Goal: Obtain resource: Download file/media

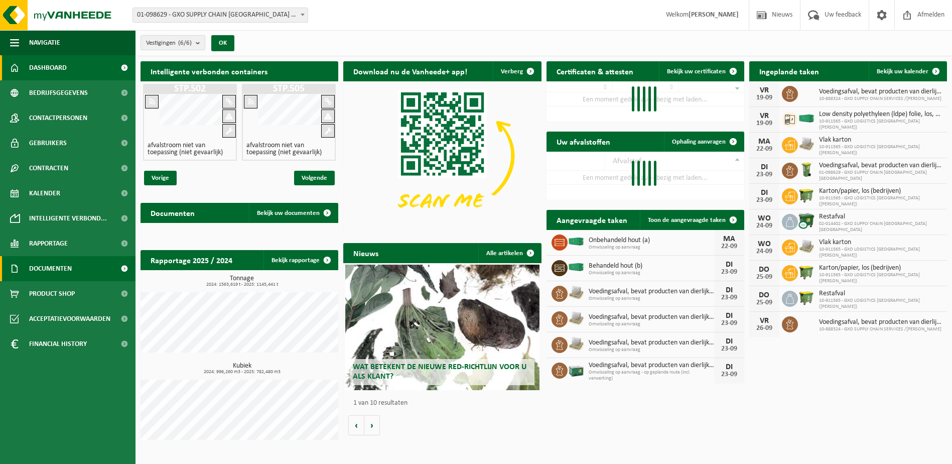
click at [74, 272] on link "Documenten" at bounding box center [68, 268] width 136 height 25
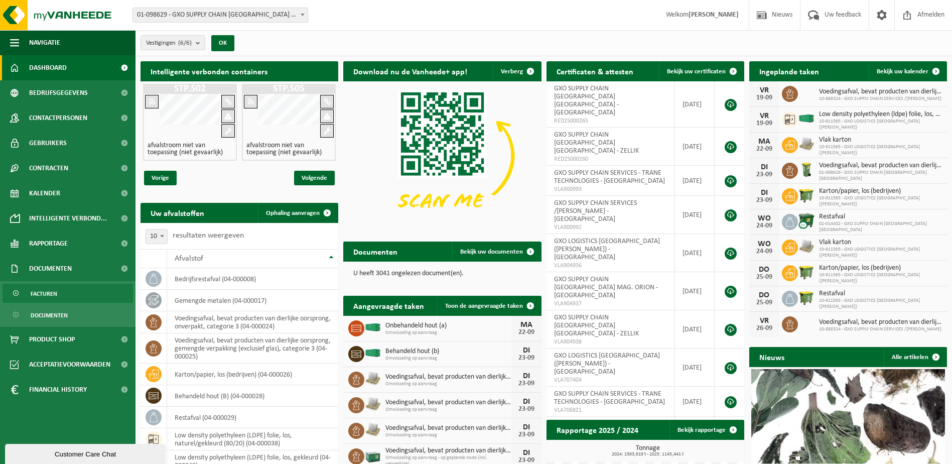
click at [73, 292] on link "Facturen" at bounding box center [68, 293] width 131 height 19
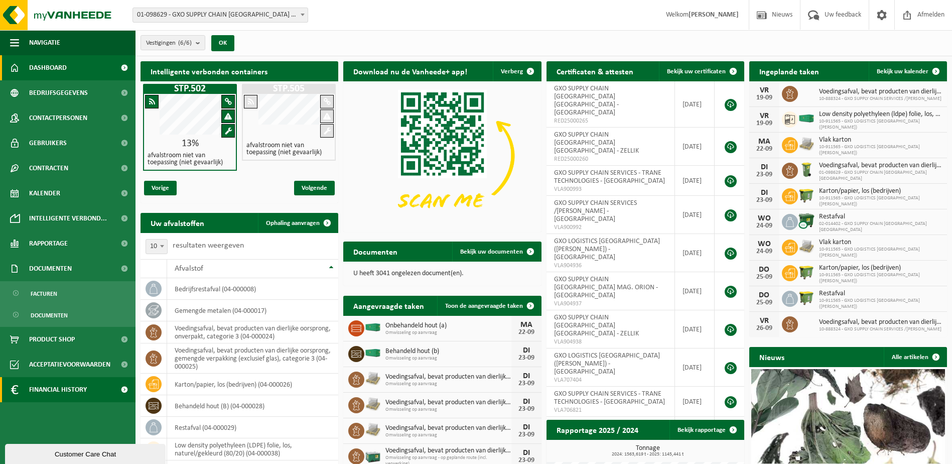
click at [72, 387] on span "Financial History" at bounding box center [58, 389] width 58 height 25
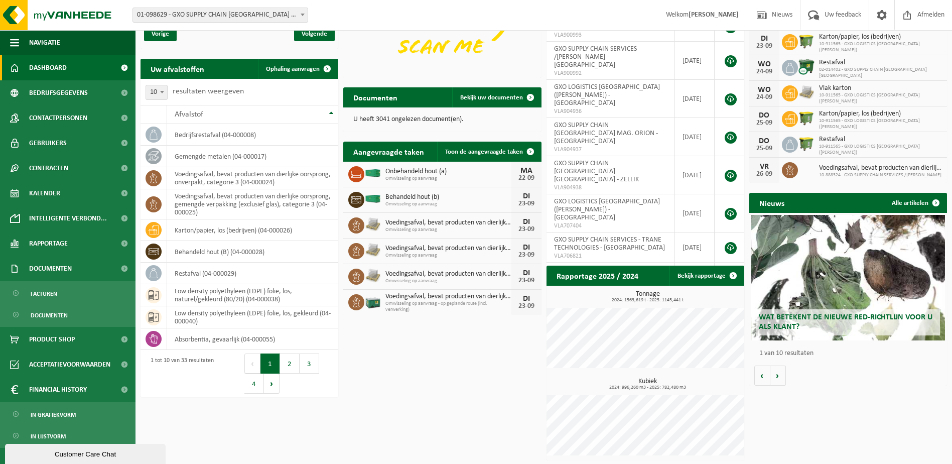
scroll to position [155, 0]
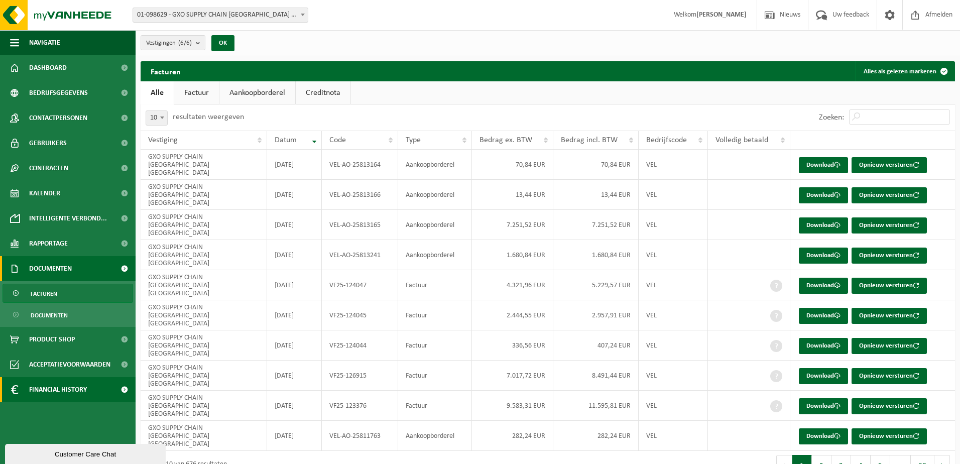
click at [76, 393] on span "Financial History" at bounding box center [58, 389] width 58 height 25
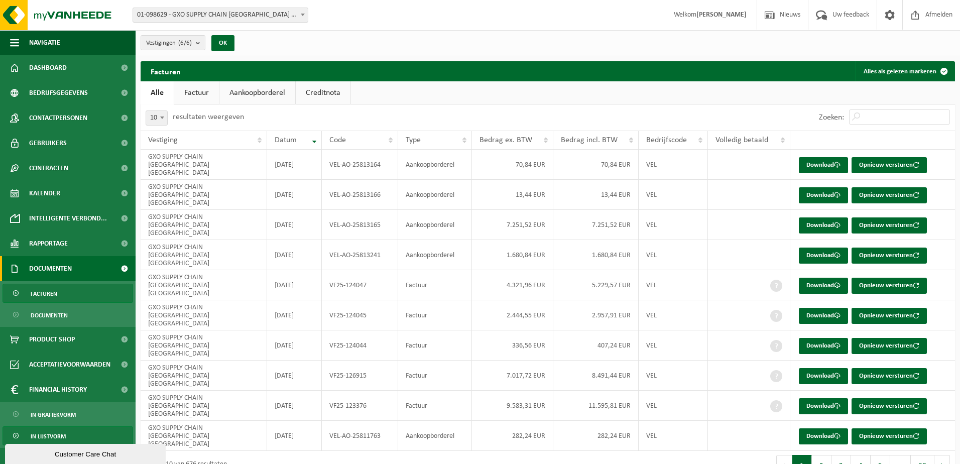
click at [42, 436] on span "In lijstvorm" at bounding box center [48, 436] width 35 height 19
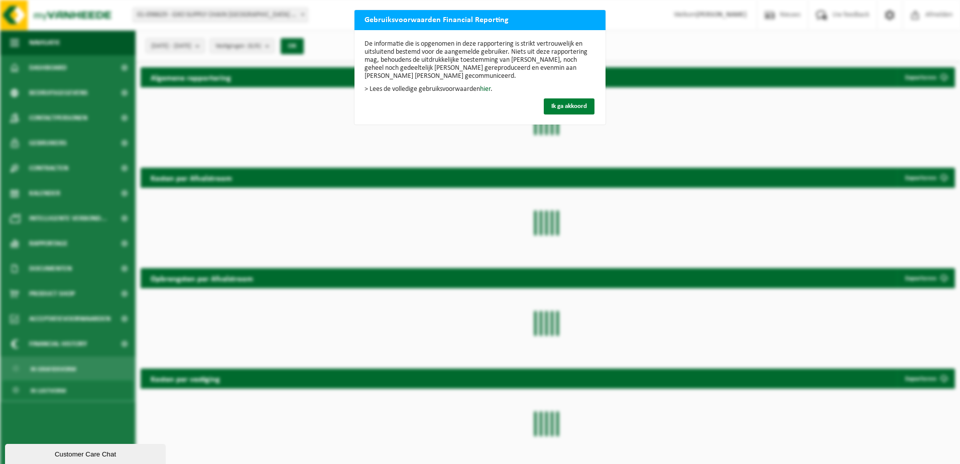
click at [569, 102] on button "Ik ga akkoord" at bounding box center [569, 106] width 51 height 16
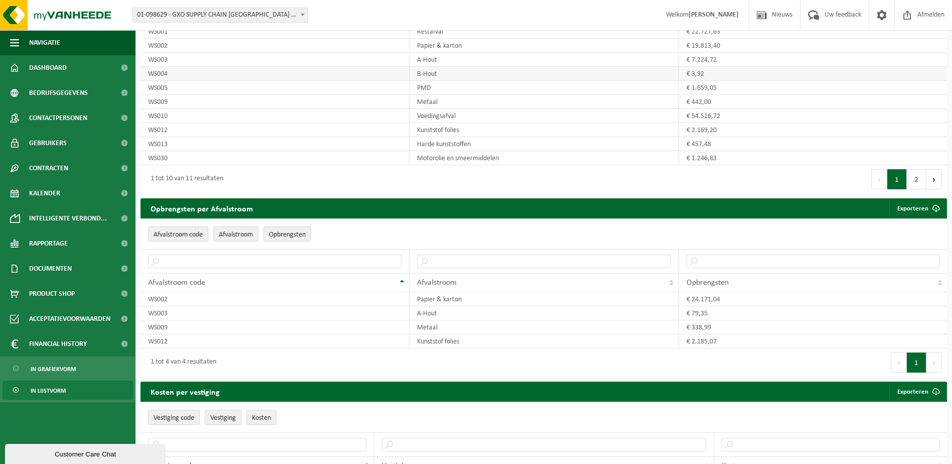
scroll to position [630, 0]
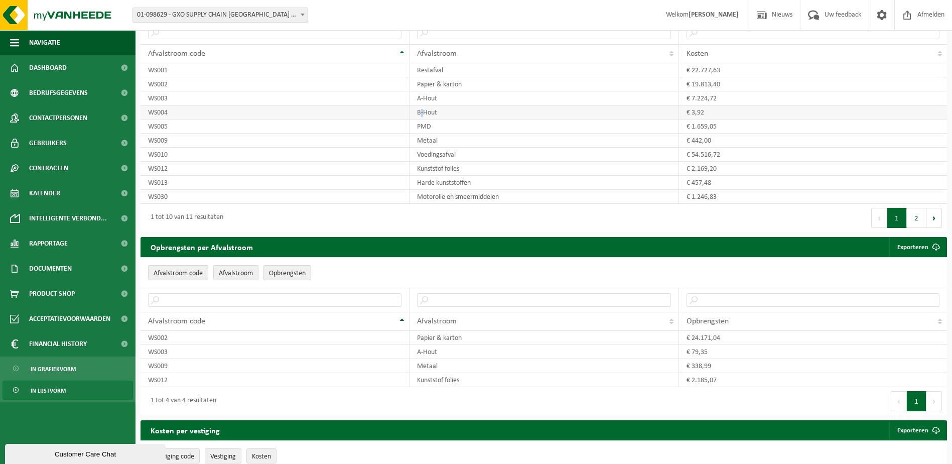
click at [421, 119] on td "B-Hout" at bounding box center [544, 112] width 269 height 14
click at [280, 119] on td "WS004" at bounding box center [275, 112] width 269 height 14
click at [480, 119] on td "B-Hout" at bounding box center [544, 112] width 269 height 14
click at [711, 119] on td "€ 3,92" at bounding box center [813, 112] width 268 height 14
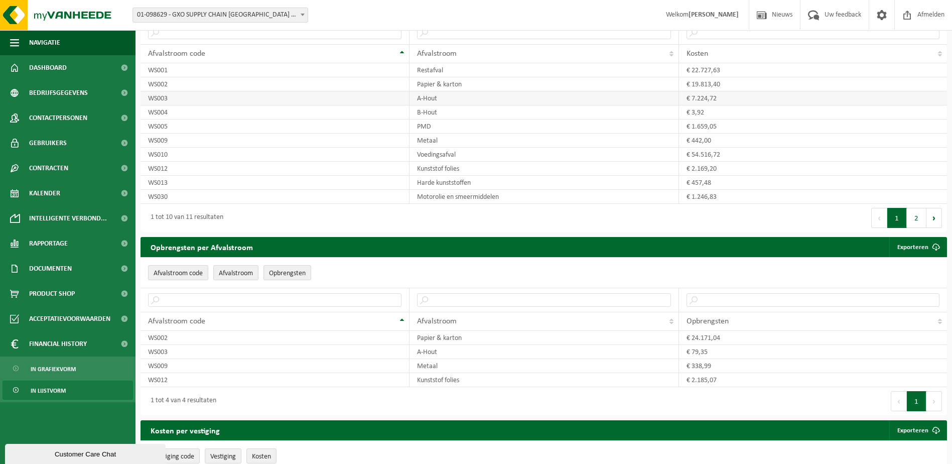
click at [415, 105] on td "A-Hout" at bounding box center [544, 98] width 269 height 14
click at [424, 105] on td "A-Hout" at bounding box center [544, 98] width 269 height 14
click at [436, 232] on div "1 tot 10 van 11 resultaten" at bounding box center [343, 218] width 404 height 28
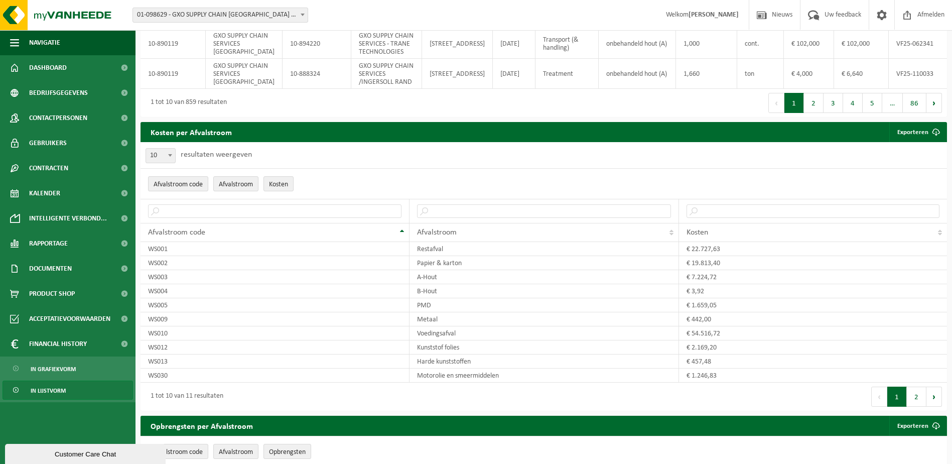
scroll to position [552, 0]
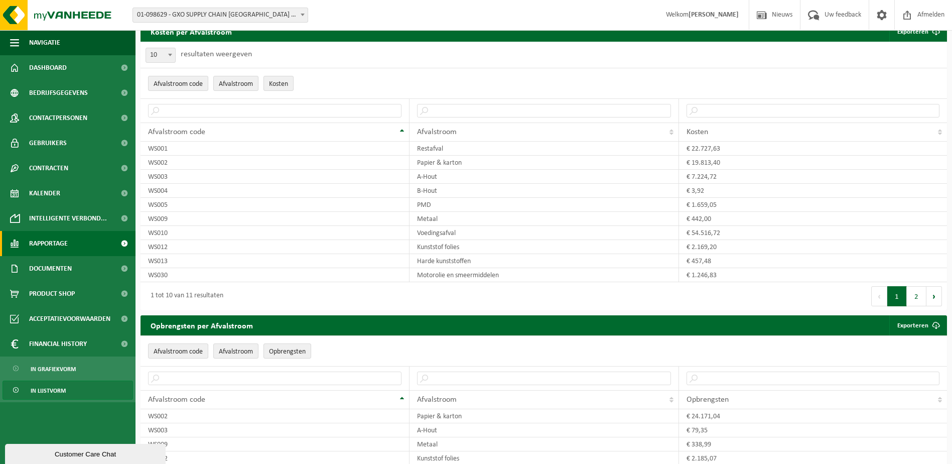
click at [52, 242] on span "Rapportage" at bounding box center [48, 243] width 39 height 25
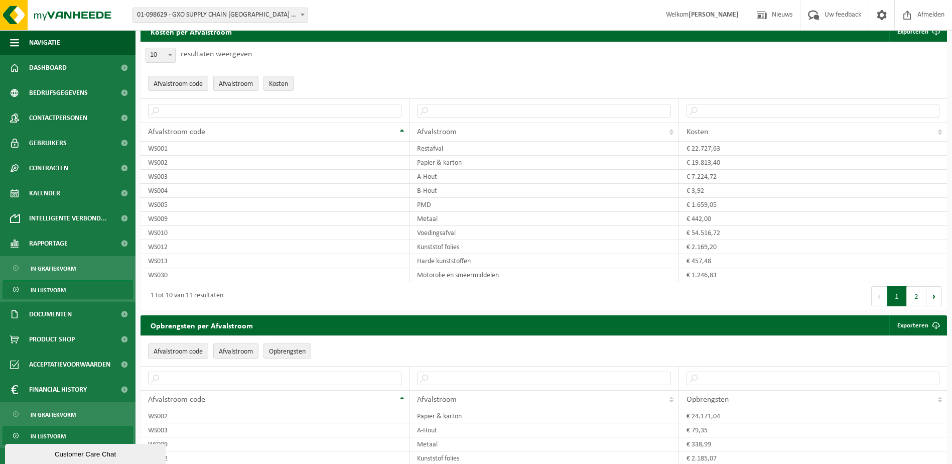
click at [53, 290] on span "In lijstvorm" at bounding box center [48, 290] width 35 height 19
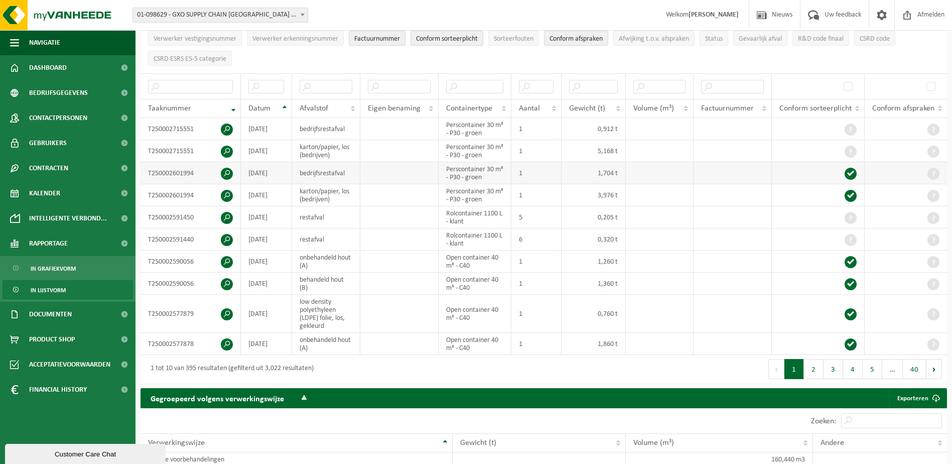
scroll to position [151, 0]
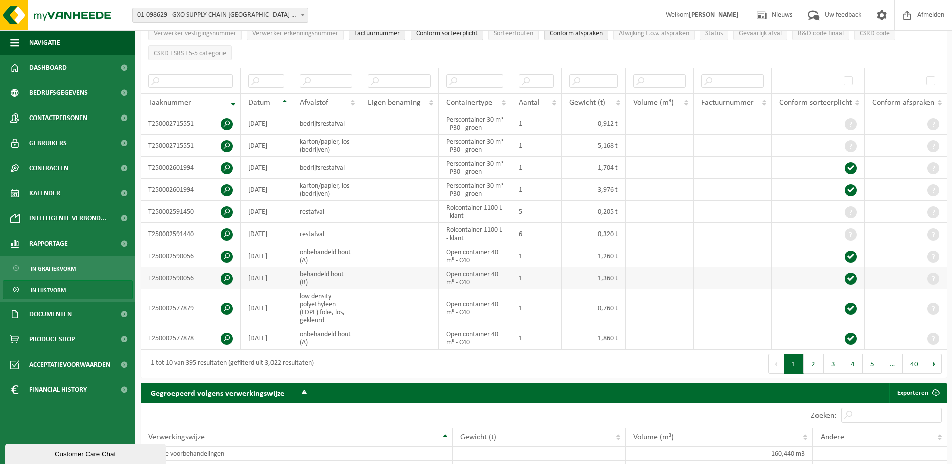
click at [461, 274] on td "Open container 40 m³ - C40" at bounding box center [475, 278] width 73 height 22
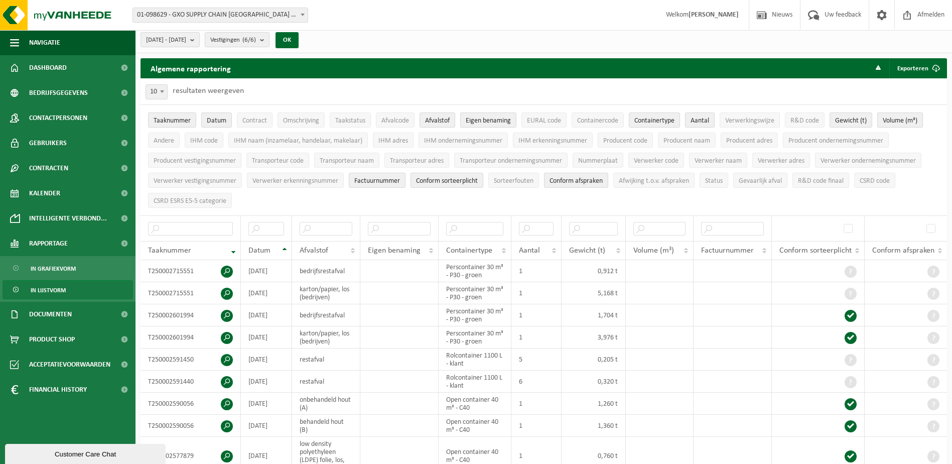
scroll to position [0, 0]
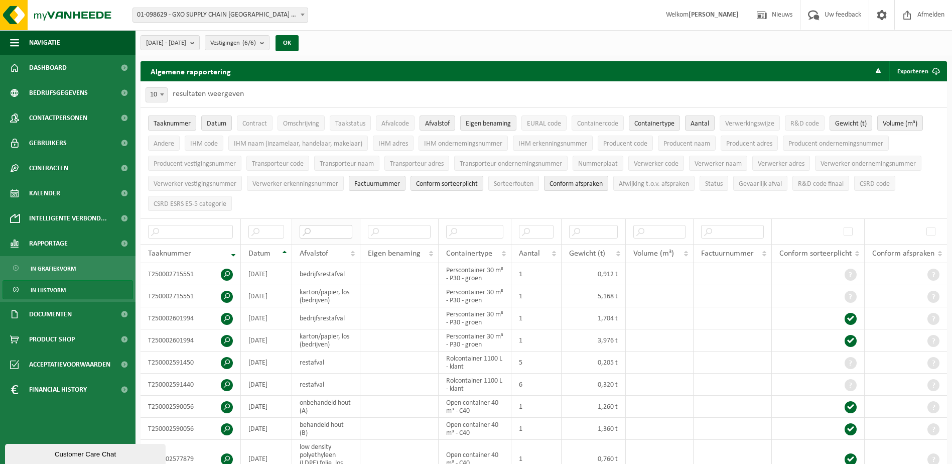
click at [321, 225] on input "text" at bounding box center [326, 232] width 53 height 14
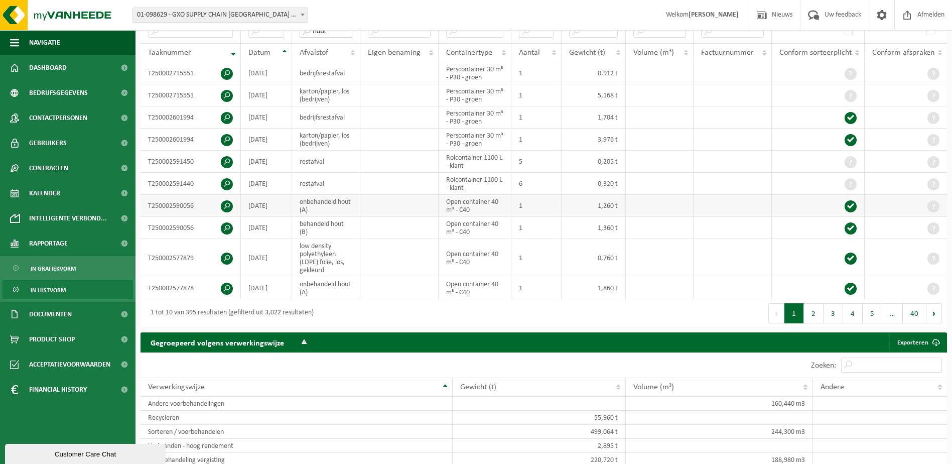
type input "hout"
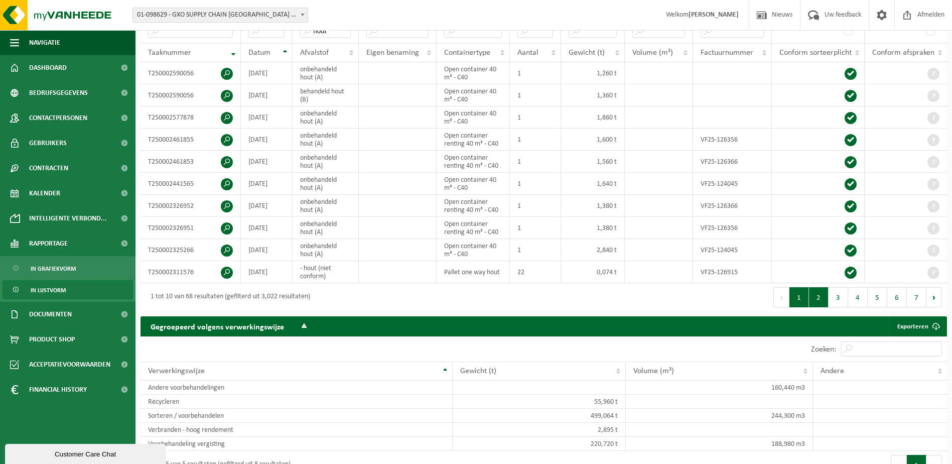
click at [821, 291] on button "2" at bounding box center [819, 297] width 20 height 20
click at [836, 294] on button "3" at bounding box center [839, 297] width 20 height 20
click at [808, 294] on button "1" at bounding box center [800, 297] width 20 height 20
drag, startPoint x: 476, startPoint y: 97, endPoint x: 209, endPoint y: 88, distance: 267.7
click at [209, 88] on tr "T250002590056 2025-09-04 behandeld hout (B) Open container 40 m³ - C40 1 1,360 t" at bounding box center [544, 95] width 807 height 22
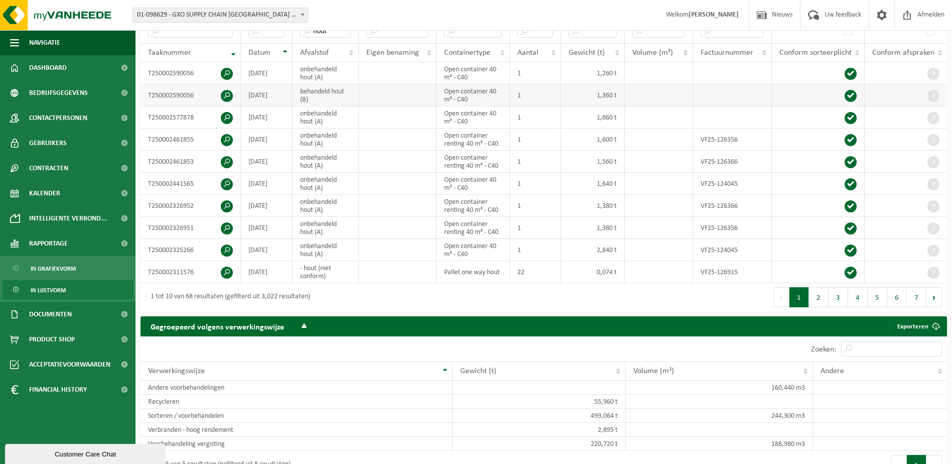
click at [661, 94] on td at bounding box center [659, 95] width 68 height 22
drag, startPoint x: 566, startPoint y: 95, endPoint x: 266, endPoint y: 97, distance: 300.2
click at [266, 97] on tr "T250002590056 2025-09-04 behandeld hout (B) Open container 40 m³ - C40 1 1,360 t" at bounding box center [544, 95] width 807 height 22
click at [759, 108] on td at bounding box center [732, 117] width 79 height 22
click at [230, 90] on span at bounding box center [227, 96] width 12 height 12
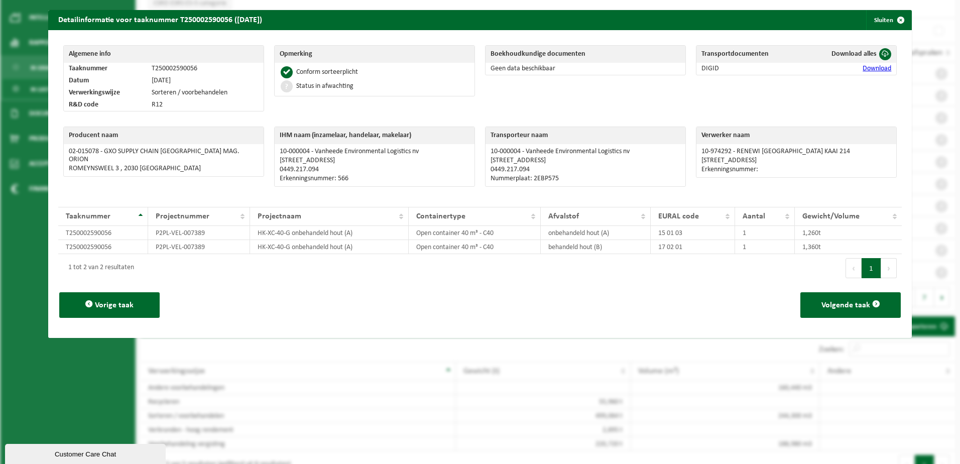
click at [871, 66] on link "Download" at bounding box center [876, 69] width 29 height 8
click at [894, 18] on span "button" at bounding box center [901, 20] width 20 height 20
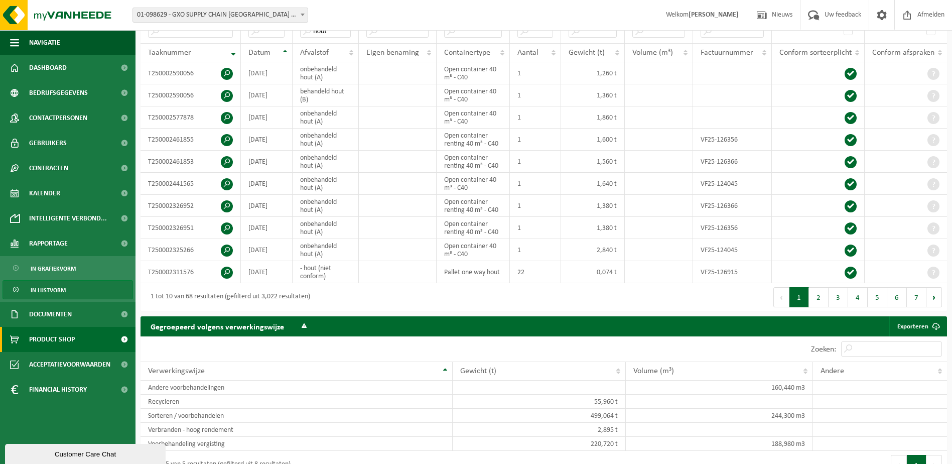
click at [55, 338] on span "Product Shop" at bounding box center [52, 339] width 46 height 25
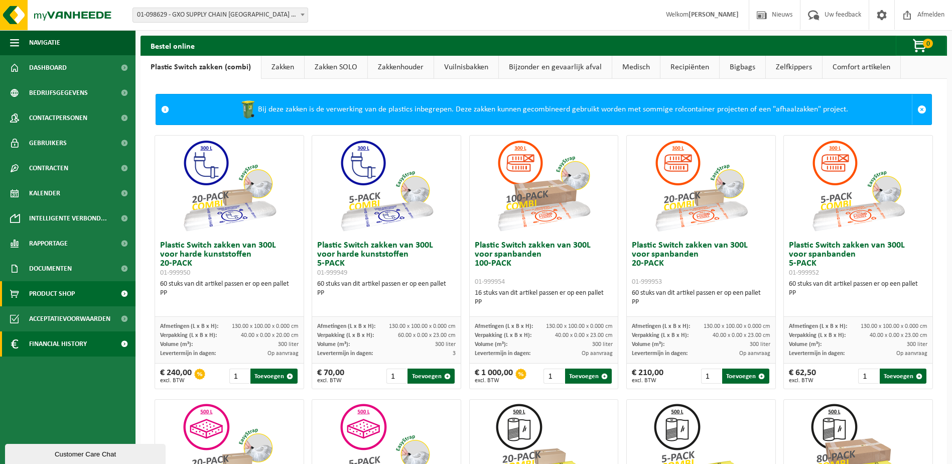
click at [87, 341] on span "Financial History" at bounding box center [58, 343] width 58 height 25
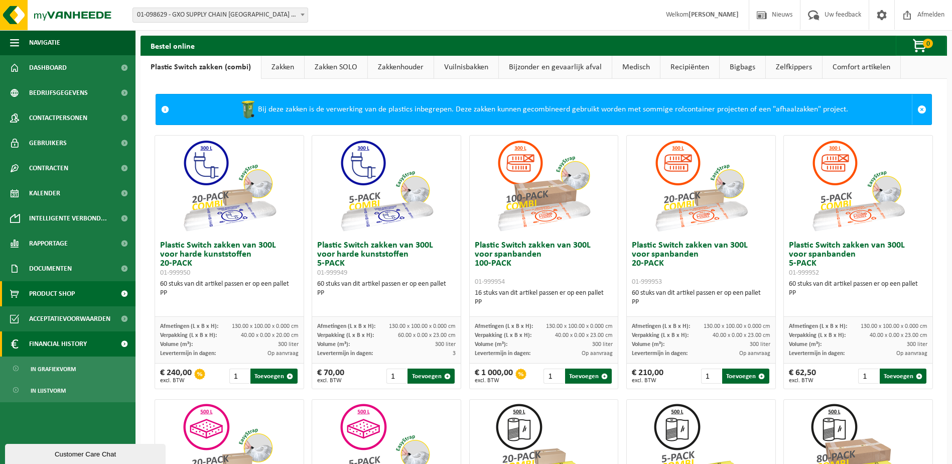
click at [87, 341] on span "Financial History" at bounding box center [58, 343] width 58 height 25
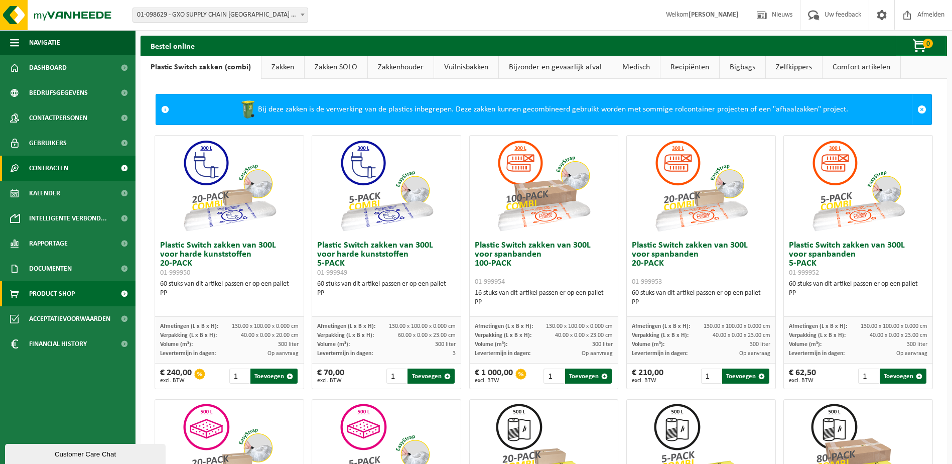
click at [68, 170] on span "Contracten" at bounding box center [48, 168] width 39 height 25
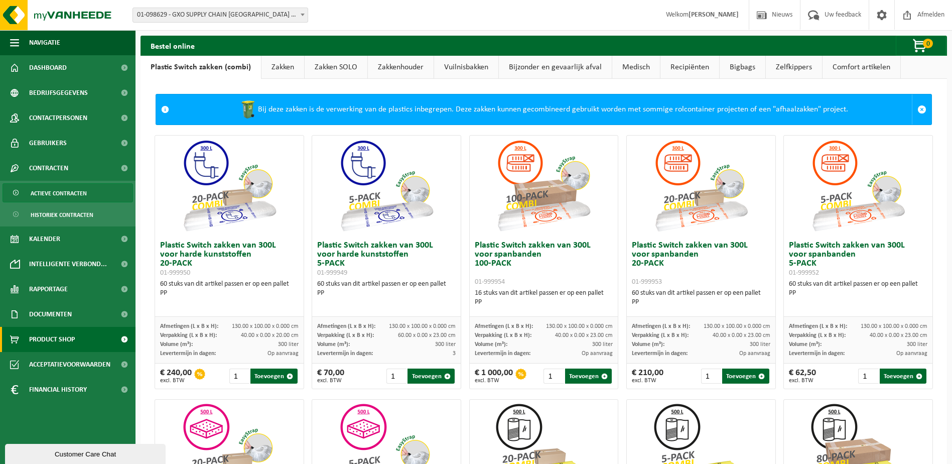
click at [70, 193] on span "Actieve contracten" at bounding box center [59, 193] width 56 height 19
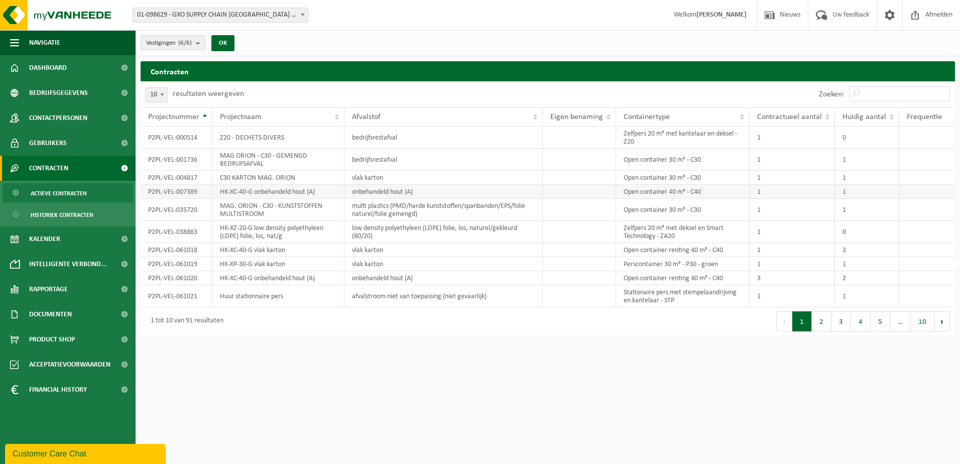
click at [291, 189] on td "HK-XC-40-G onbehandeld hout (A)" at bounding box center [278, 192] width 132 height 14
click at [162, 191] on td "P2PL-VEL-007389" at bounding box center [177, 192] width 72 height 14
click at [173, 188] on td "P2PL-VEL-007389" at bounding box center [177, 192] width 72 height 14
click at [825, 321] on button "2" at bounding box center [822, 321] width 20 height 20
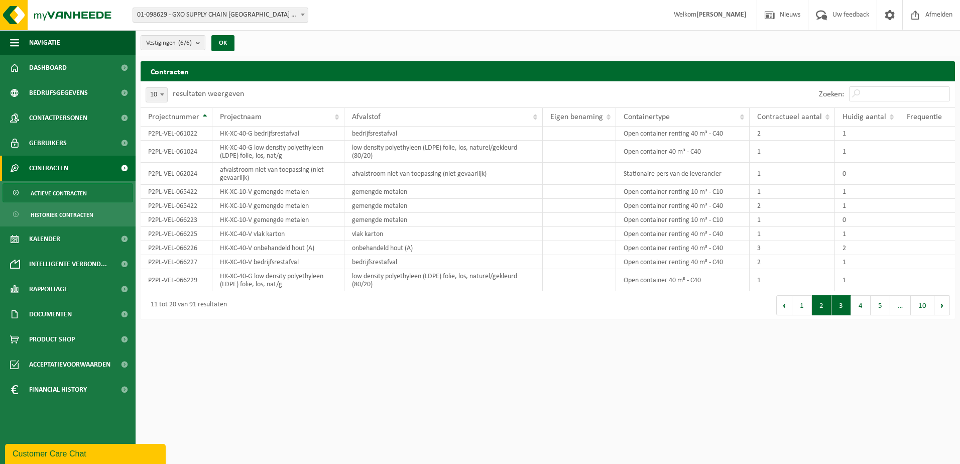
click at [841, 306] on button "3" at bounding box center [841, 305] width 20 height 20
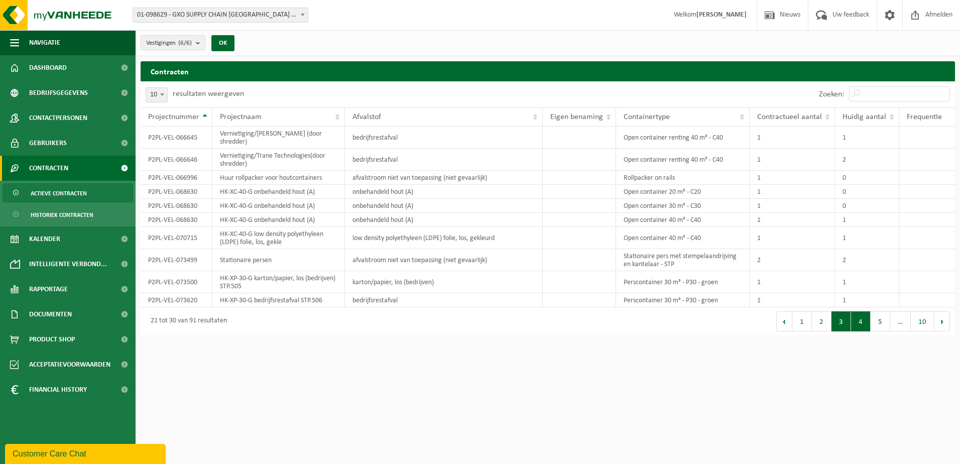
click at [858, 316] on button "4" at bounding box center [861, 321] width 20 height 20
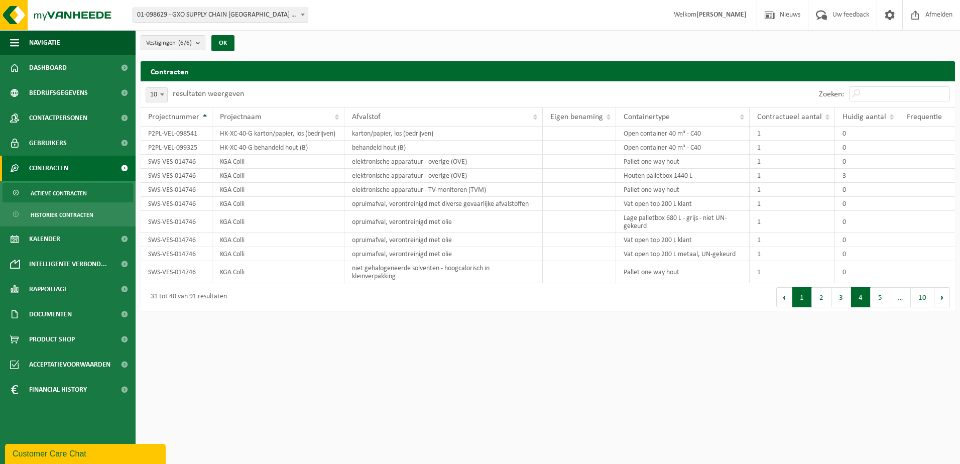
click at [800, 298] on button "1" at bounding box center [802, 297] width 20 height 20
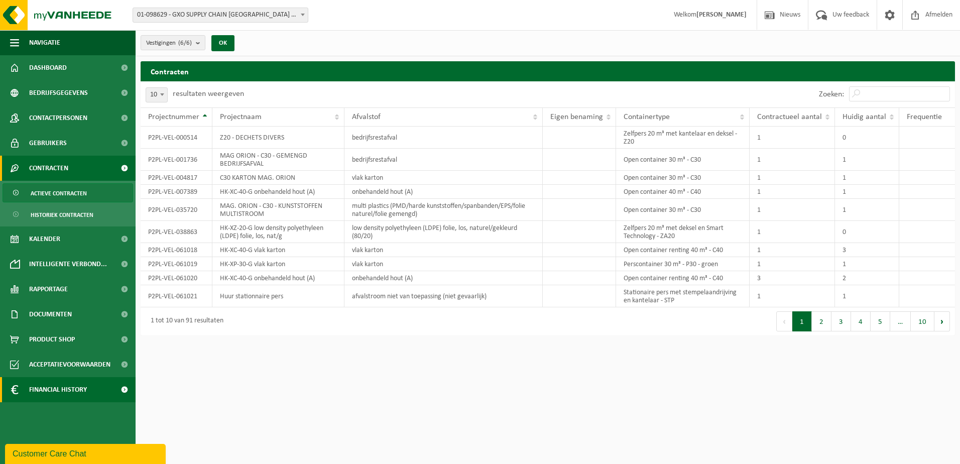
click at [44, 387] on span "Financial History" at bounding box center [58, 389] width 58 height 25
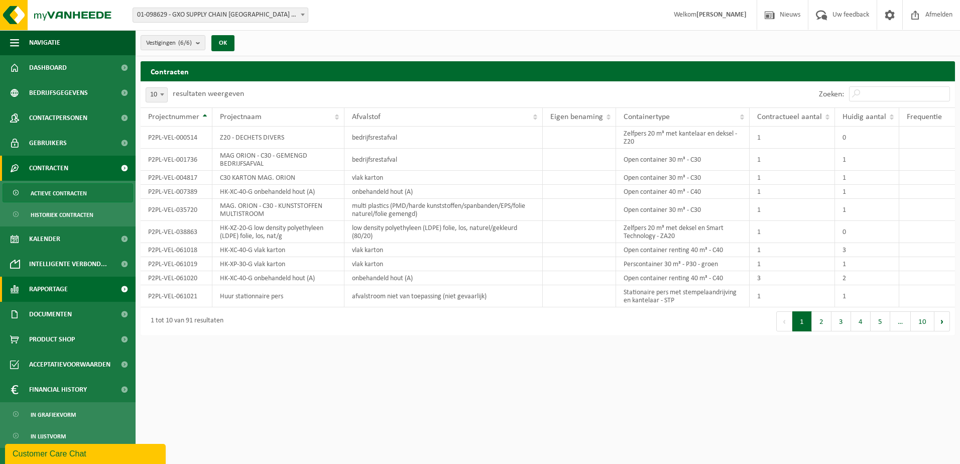
click at [74, 290] on link "Rapportage" at bounding box center [68, 289] width 136 height 25
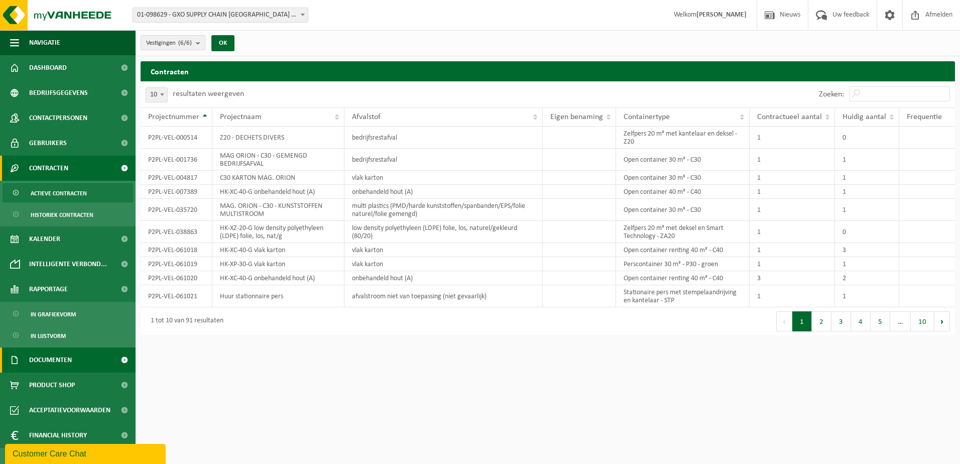
click at [67, 362] on span "Documenten" at bounding box center [50, 359] width 43 height 25
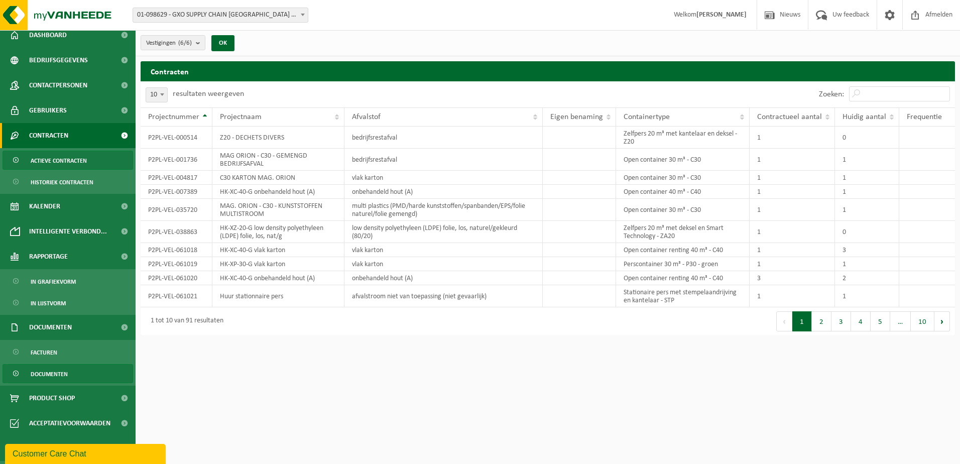
scroll to position [50, 0]
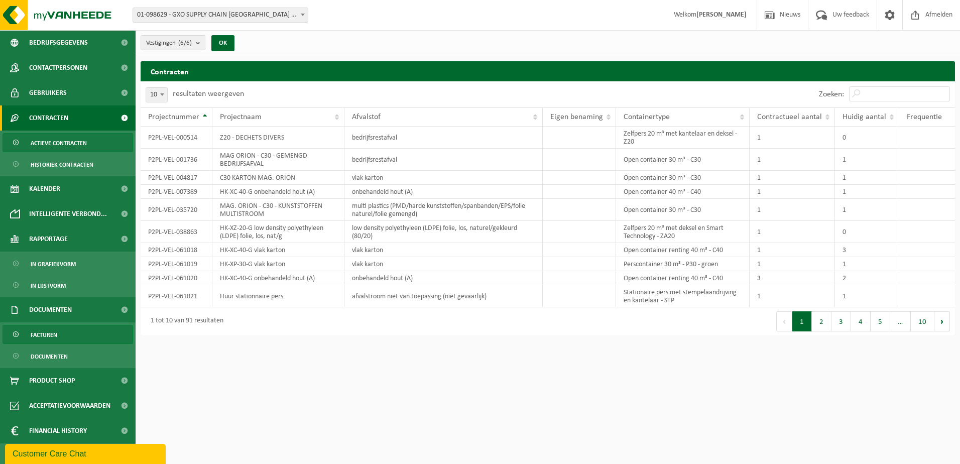
click at [56, 339] on span "Facturen" at bounding box center [44, 334] width 27 height 19
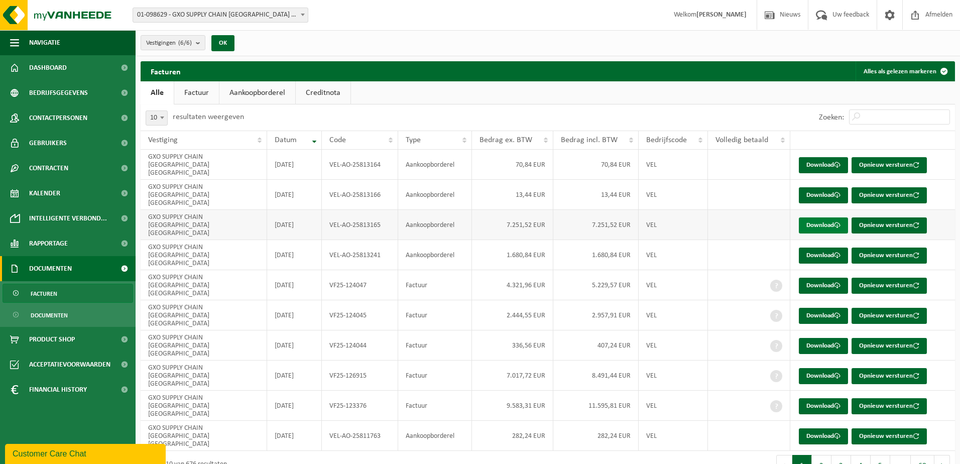
click at [816, 217] on link "Download" at bounding box center [823, 225] width 49 height 16
click at [193, 95] on link "Factuur" at bounding box center [196, 92] width 45 height 23
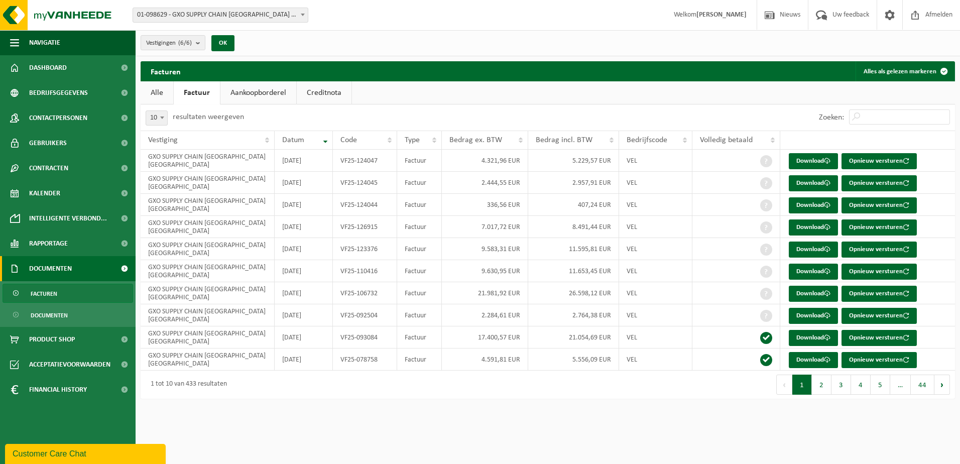
click at [158, 99] on link "Alle" at bounding box center [157, 92] width 33 height 23
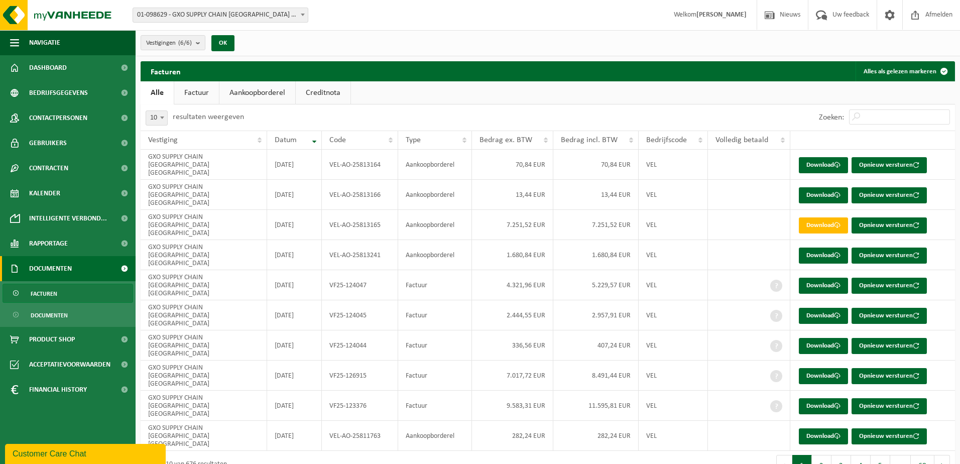
click at [264, 100] on link "Aankoopborderel" at bounding box center [257, 92] width 76 height 23
click at [329, 93] on link "Creditnota" at bounding box center [327, 92] width 55 height 23
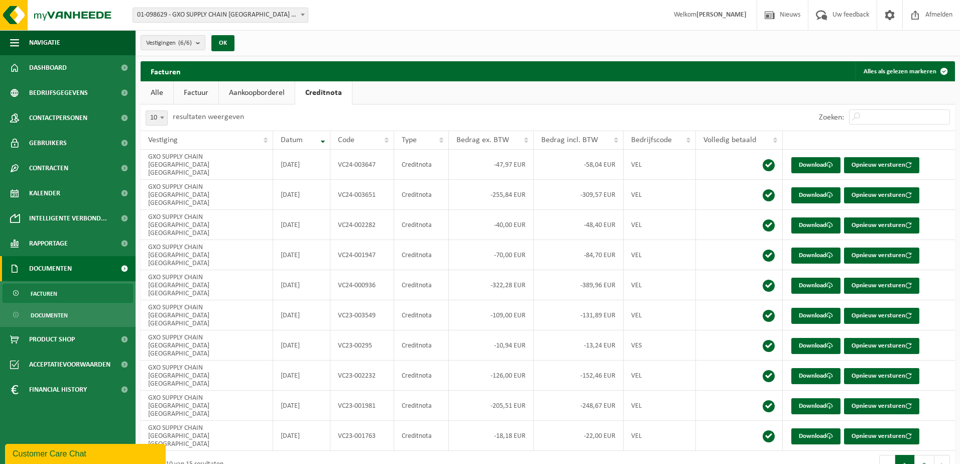
click at [264, 86] on link "Aankoopborderel" at bounding box center [257, 92] width 76 height 23
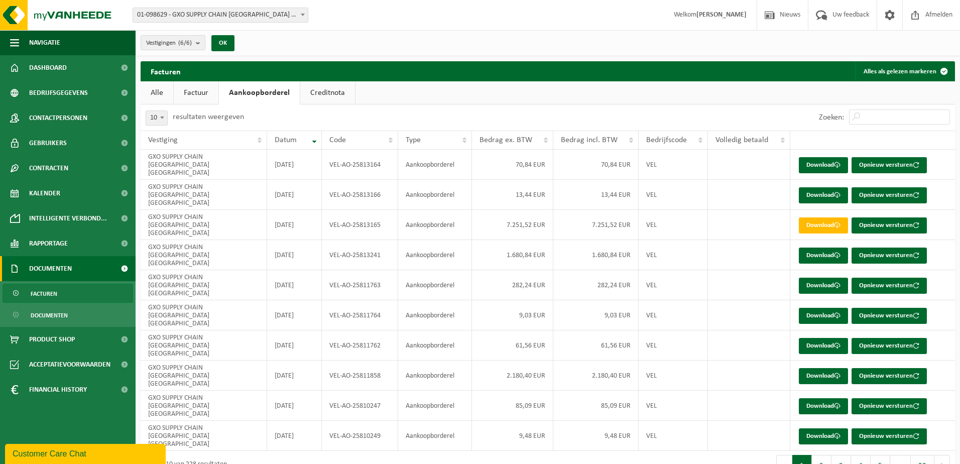
click at [198, 91] on link "Factuur" at bounding box center [196, 92] width 45 height 23
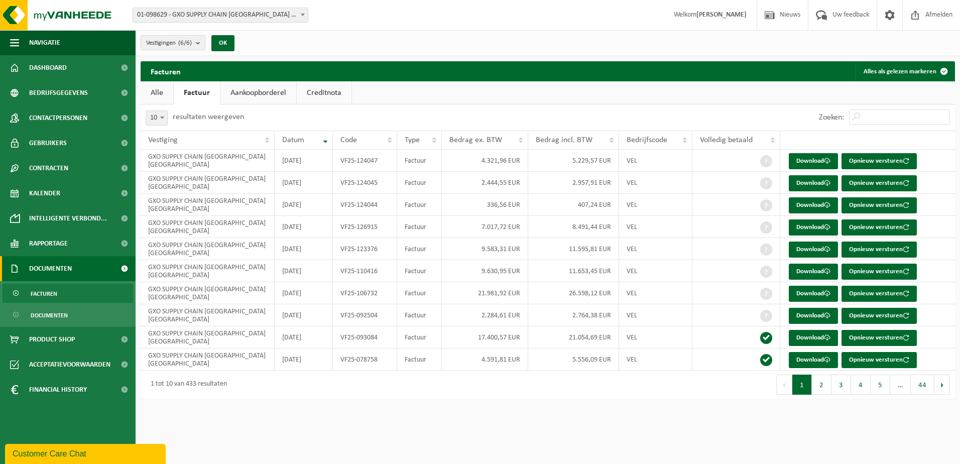
drag, startPoint x: 158, startPoint y: 92, endPoint x: 152, endPoint y: 94, distance: 5.9
click at [158, 92] on link "Alle" at bounding box center [157, 92] width 33 height 23
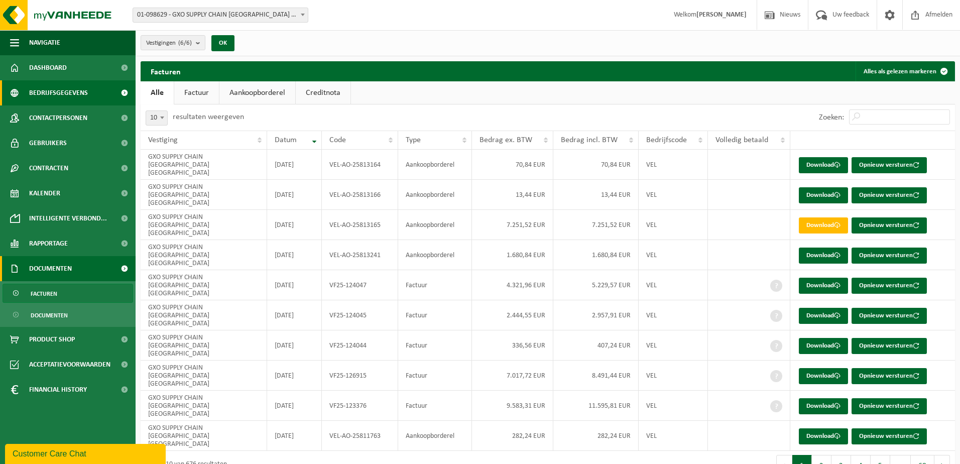
click at [69, 84] on span "Bedrijfsgegevens" at bounding box center [58, 92] width 59 height 25
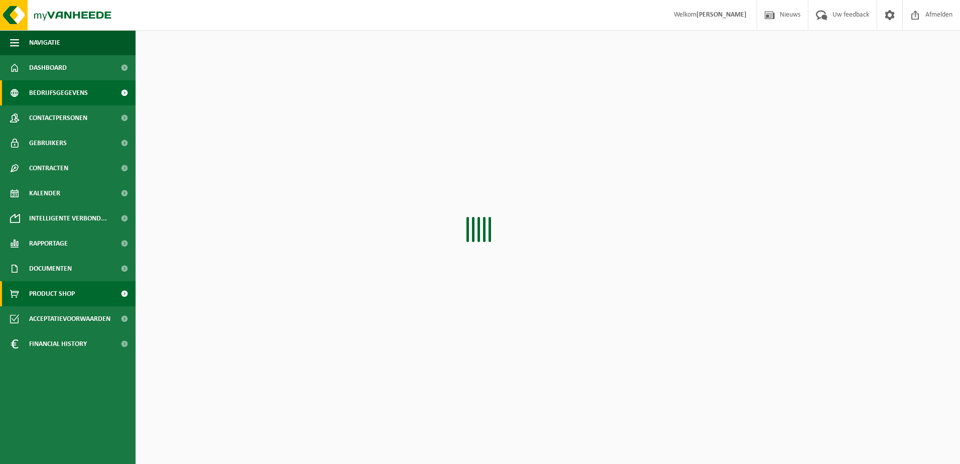
click at [66, 300] on span "Product Shop" at bounding box center [52, 293] width 46 height 25
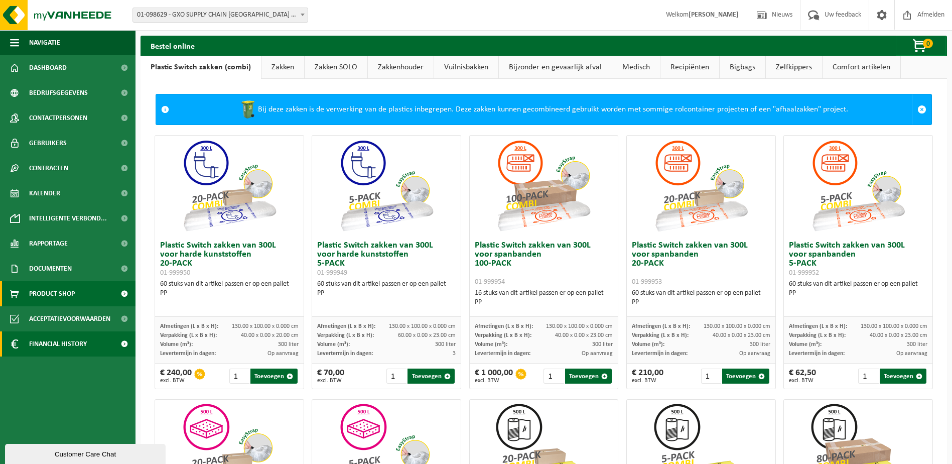
click at [56, 350] on span "Financial History" at bounding box center [58, 343] width 58 height 25
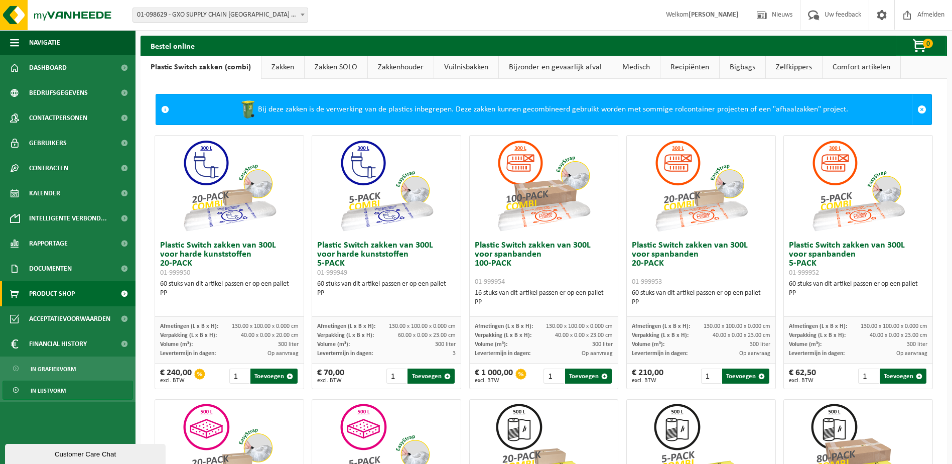
click at [58, 389] on span "In lijstvorm" at bounding box center [48, 390] width 35 height 19
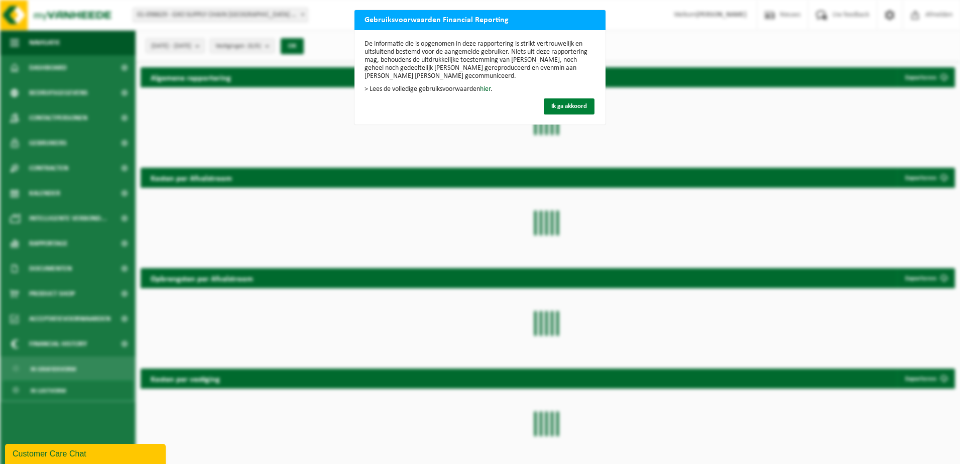
click at [570, 103] on span "Ik ga akkoord" at bounding box center [569, 106] width 36 height 7
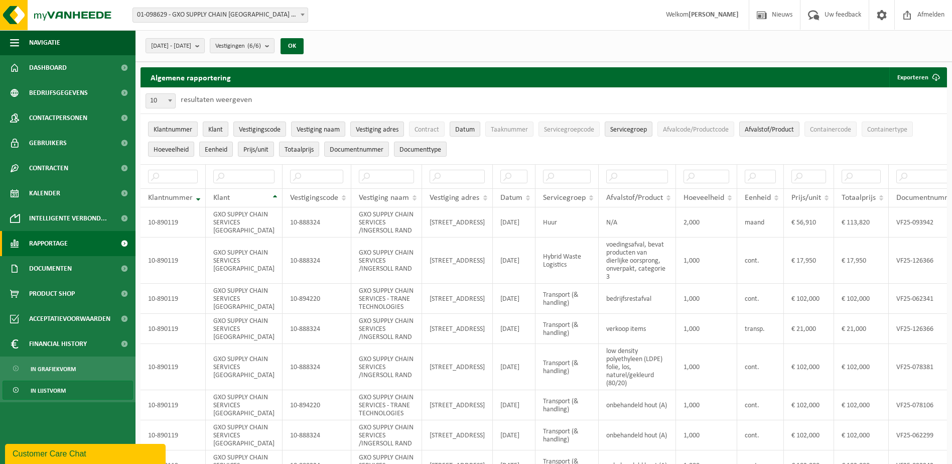
click at [55, 239] on span "Rapportage" at bounding box center [48, 243] width 39 height 25
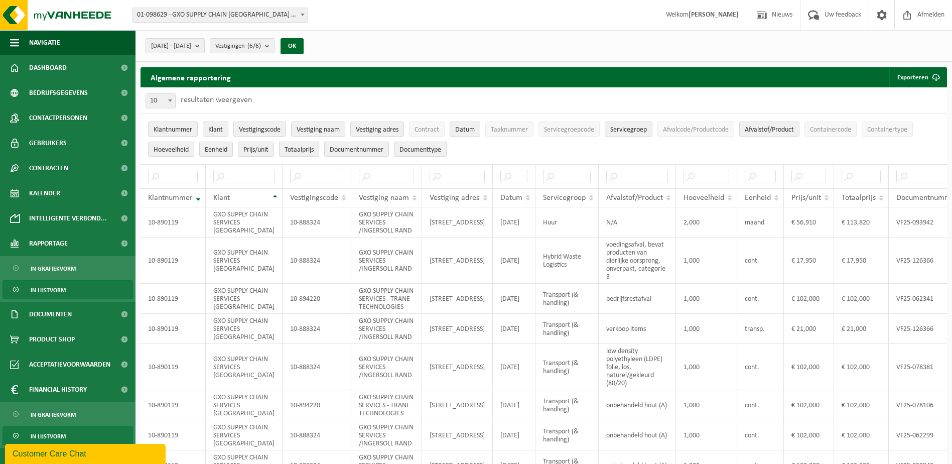
click at [60, 289] on span "In lijstvorm" at bounding box center [48, 290] width 35 height 19
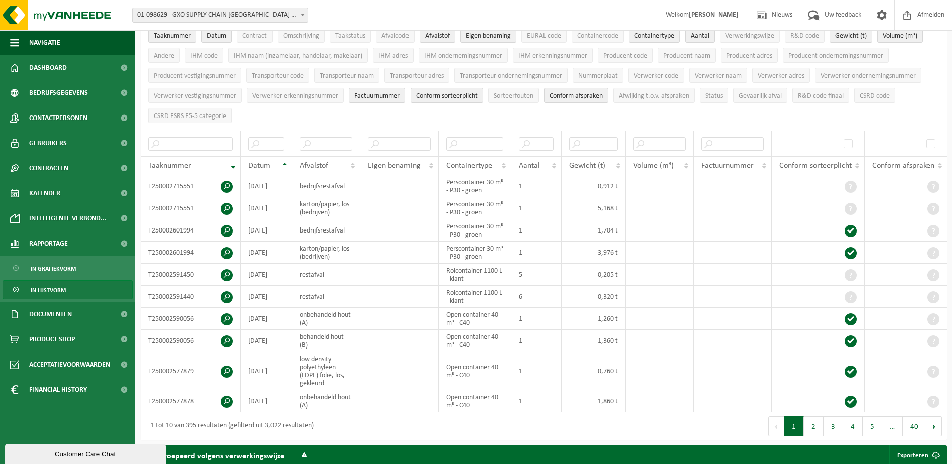
scroll to position [100, 0]
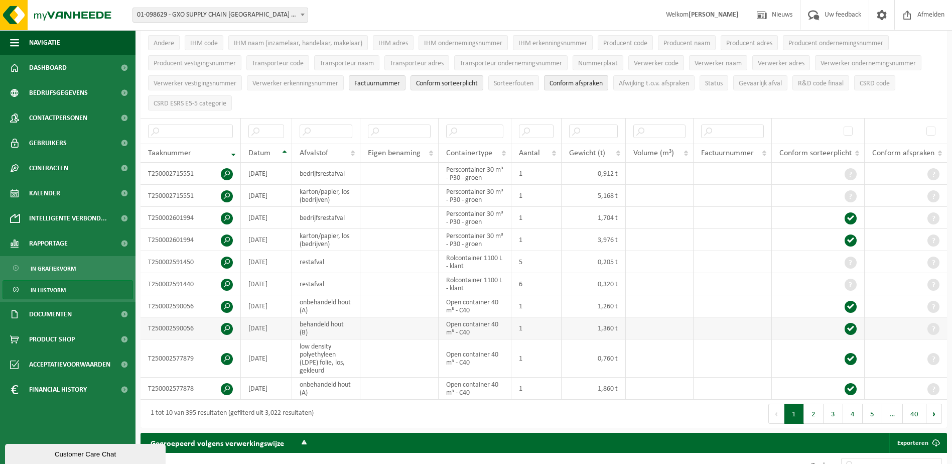
click at [228, 324] on span at bounding box center [227, 329] width 12 height 12
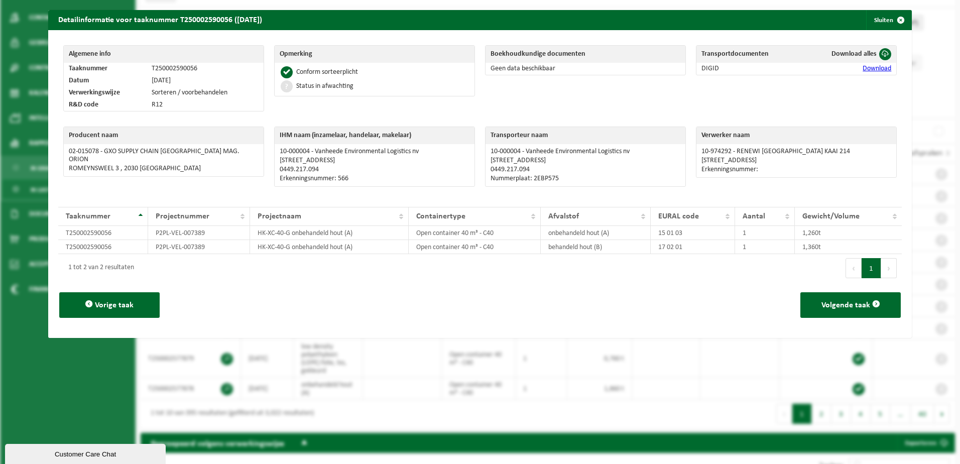
click at [638, 414] on div "Detailinformatie voor taaknummer T250002590056 ([DATE]) Sluiten Algemene info T…" at bounding box center [480, 232] width 960 height 464
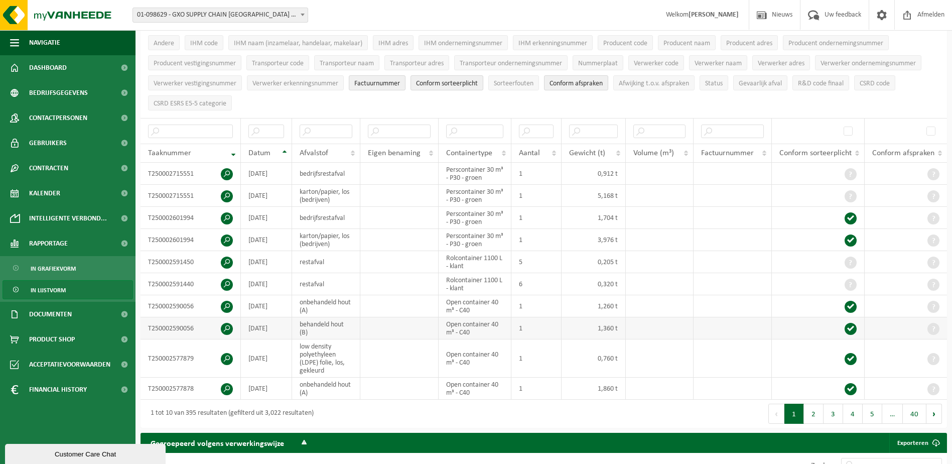
click at [226, 324] on span at bounding box center [227, 329] width 12 height 12
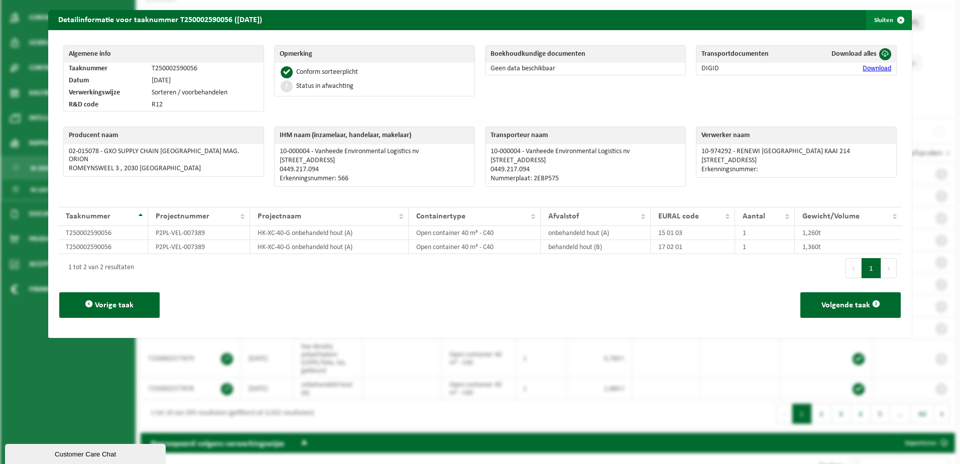
click at [891, 17] on span "button" at bounding box center [901, 20] width 20 height 20
